Goal: Information Seeking & Learning: Learn about a topic

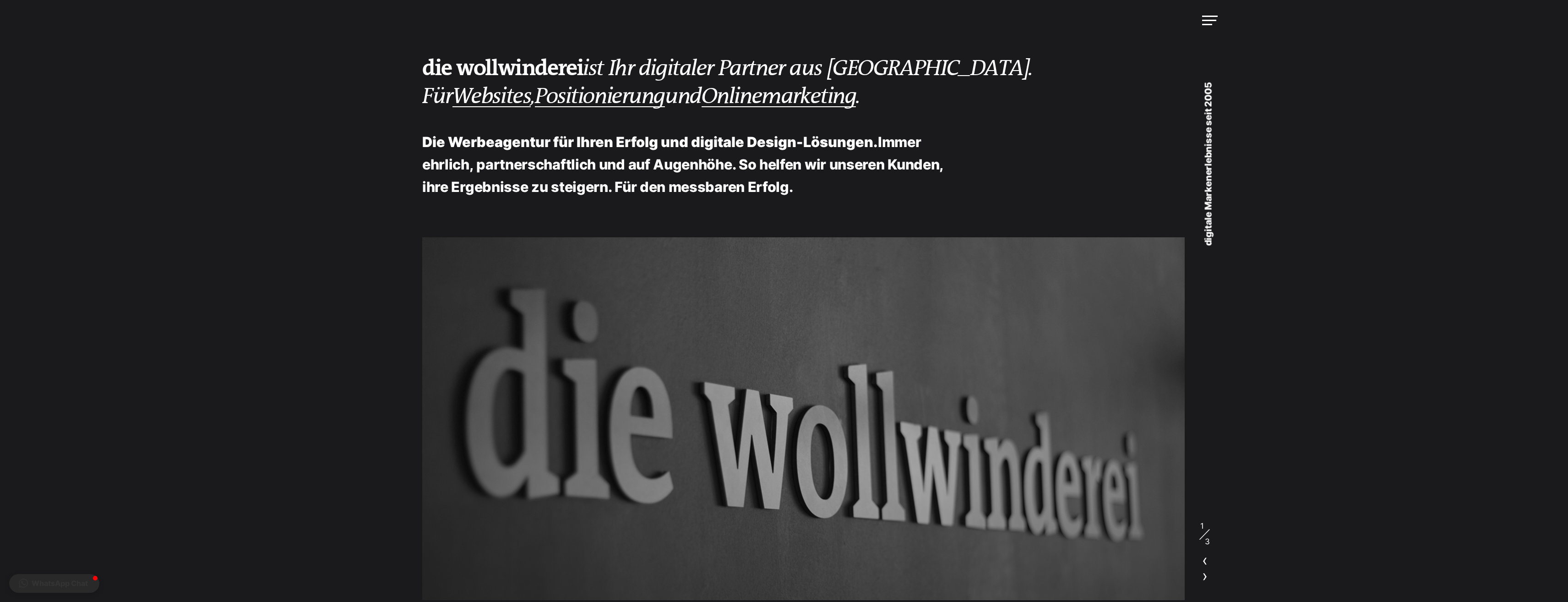
click at [559, 322] on div at bounding box center [803, 419] width 762 height 363
drag, startPoint x: 560, startPoint y: 322, endPoint x: 369, endPoint y: 369, distance: 196.7
click at [369, 369] on div "die wollwinderei ist Ihr digitaler Partner aus Albstadt. Für Websites , Positio…" at bounding box center [784, 300] width 879 height 600
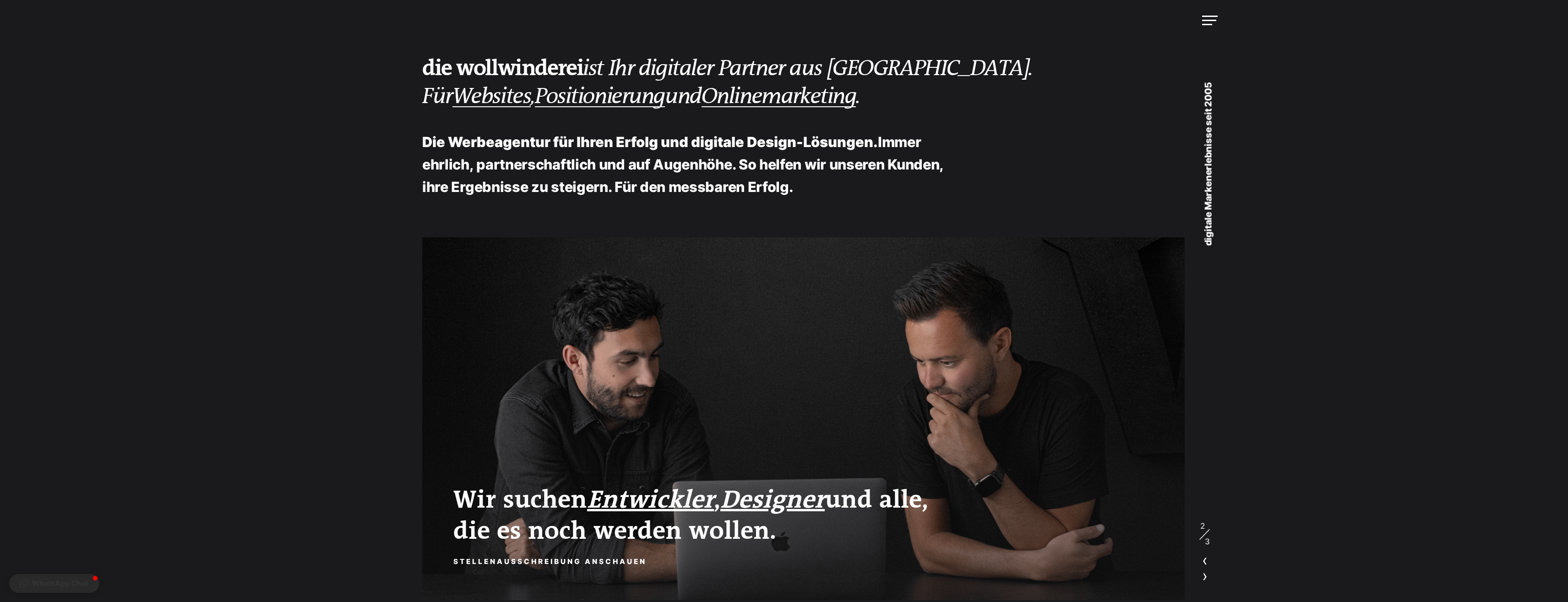
drag, startPoint x: 725, startPoint y: 497, endPoint x: 634, endPoint y: 494, distance: 91.0
click at [634, 494] on h2 "Wir suchen Entwickler , Designer und alle, die es noch werden wollen." at bounding box center [721, 516] width 534 height 62
drag, startPoint x: 634, startPoint y: 494, endPoint x: 607, endPoint y: 432, distance: 67.6
click at [611, 448] on div "Wir suchen Entwickler , Designer und alle, die es noch werden wollen. Stellenau…" at bounding box center [803, 419] width 762 height 363
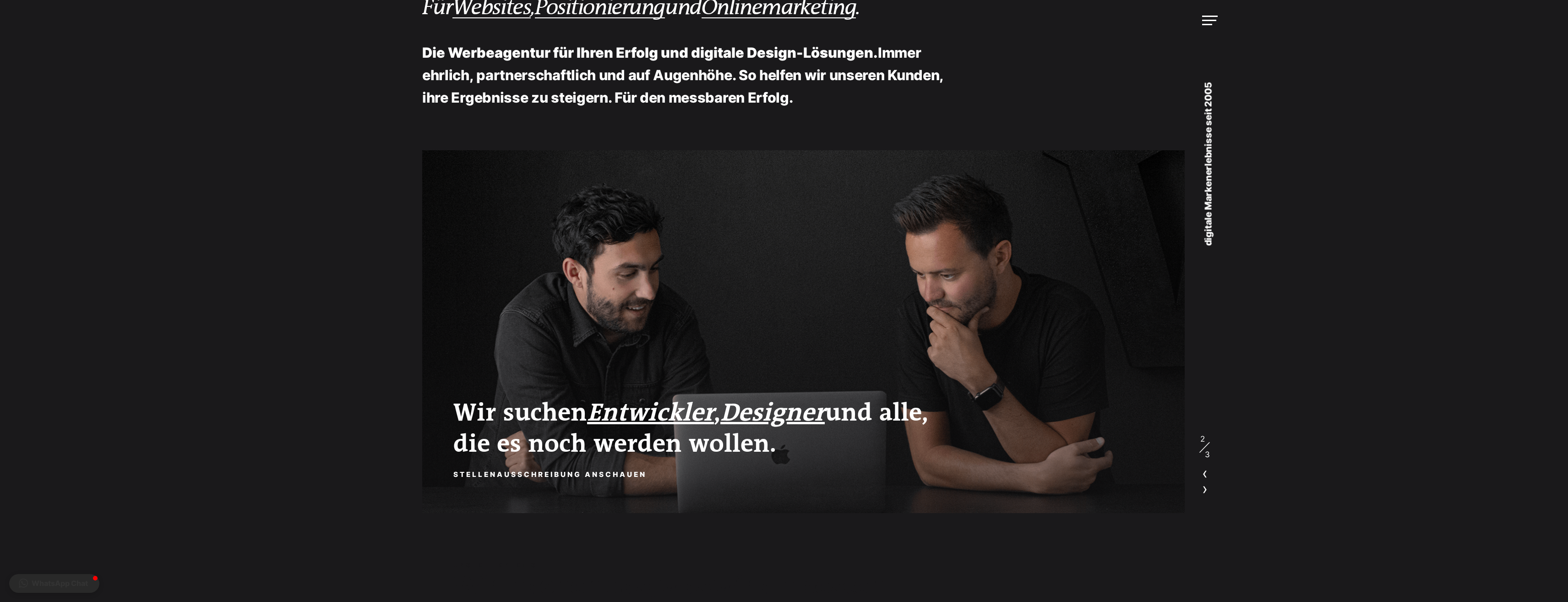
scroll to position [183, 0]
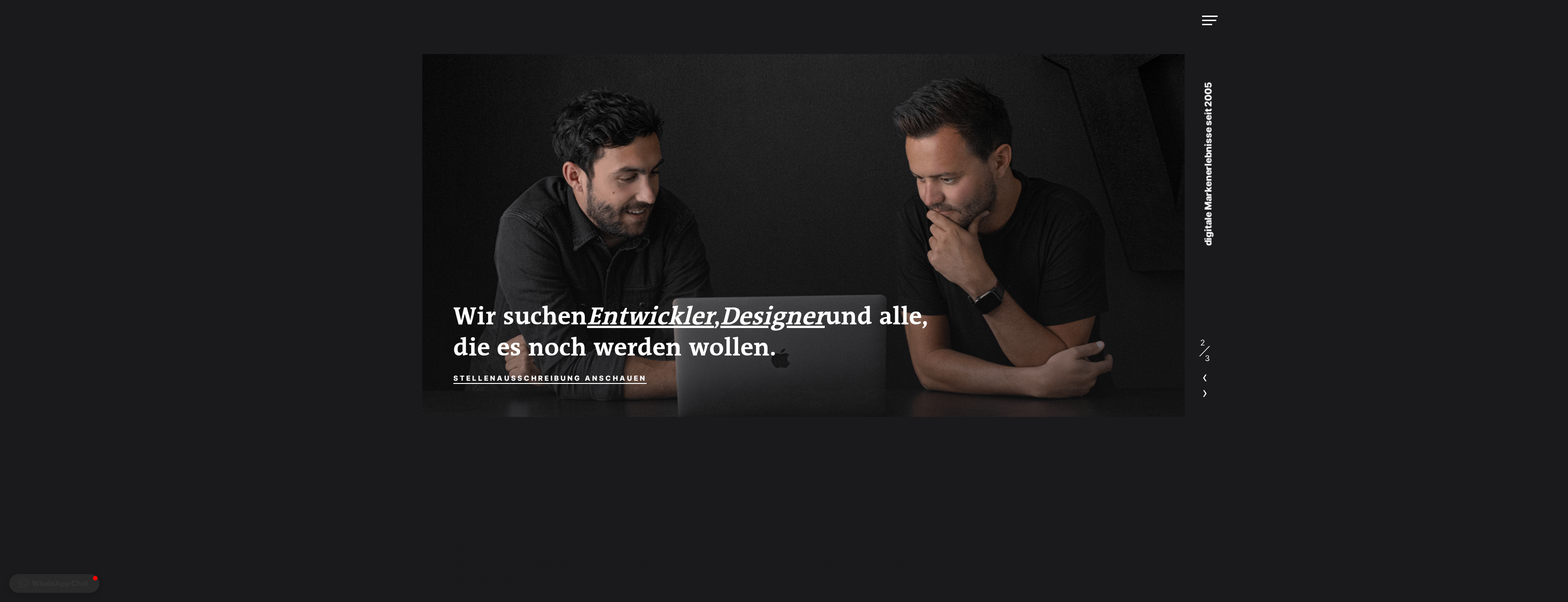
drag, startPoint x: 565, startPoint y: 346, endPoint x: 530, endPoint y: 372, distance: 43.6
click at [499, 235] on div "Wir suchen Entwickler , Designer und alle, die es noch werden wollen. Stellenau…" at bounding box center [461, 235] width 76 height 0
click at [532, 371] on link "Stellenausschreibung anschauen" at bounding box center [550, 378] width 193 height 14
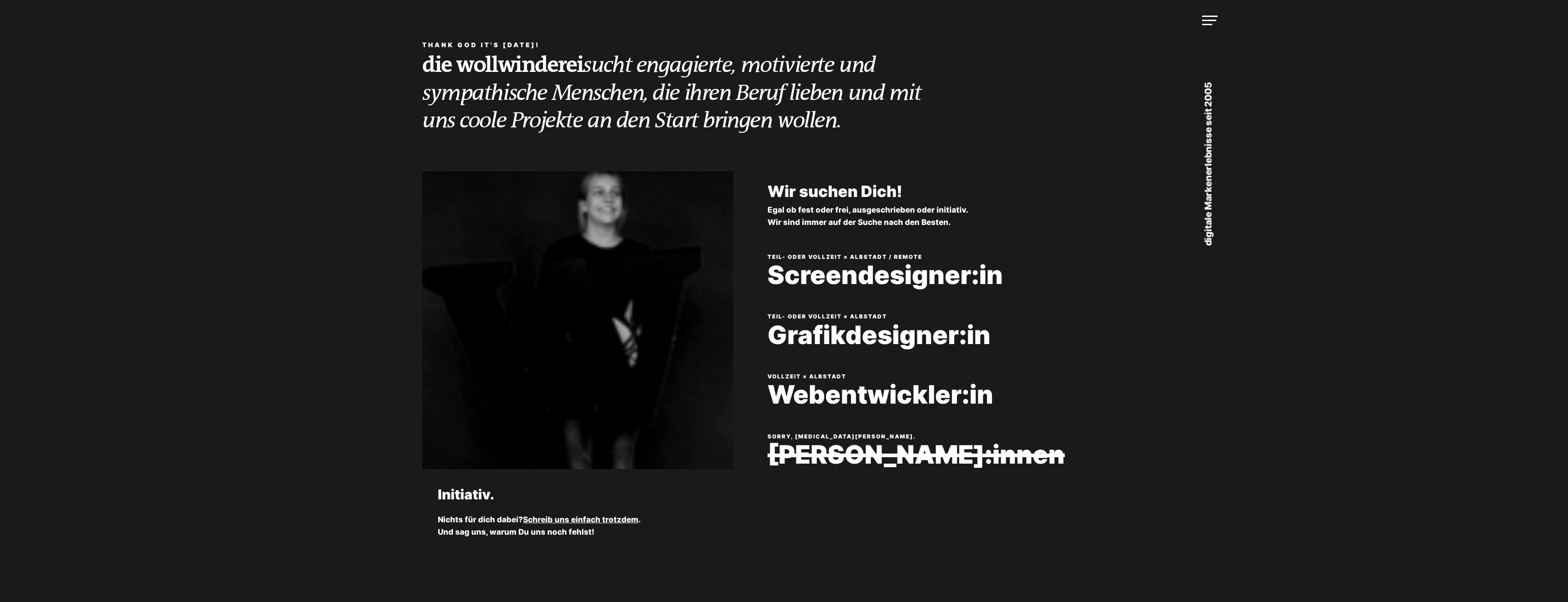
click at [532, 371] on div "Sorry, but your browser does not support this video format. Initiativ. Nichts f…" at bounding box center [539, 374] width 389 height 406
